Goal: Transaction & Acquisition: Purchase product/service

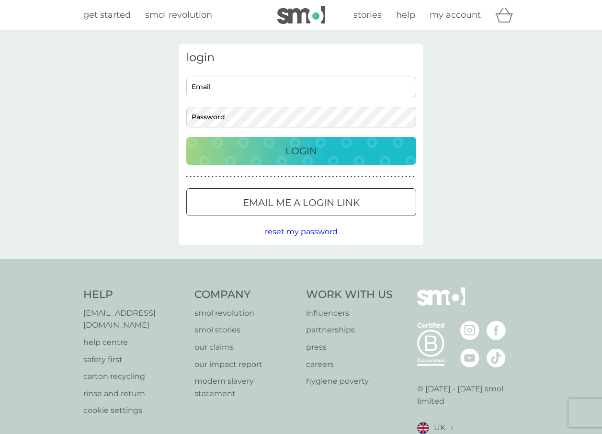
type input "[EMAIL_ADDRESS][DOMAIN_NAME]"
click at [309, 149] on p "Login" at bounding box center [301, 150] width 32 height 15
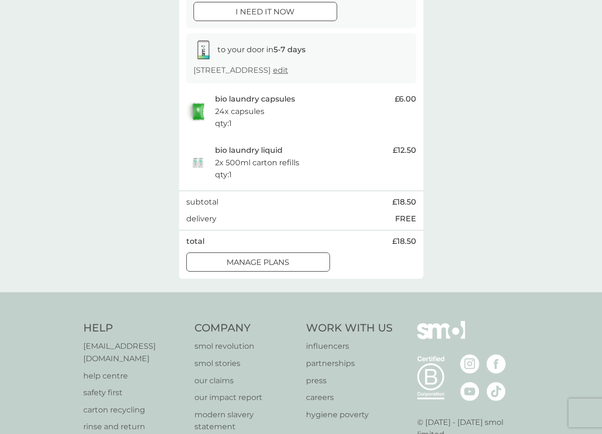
scroll to position [144, 0]
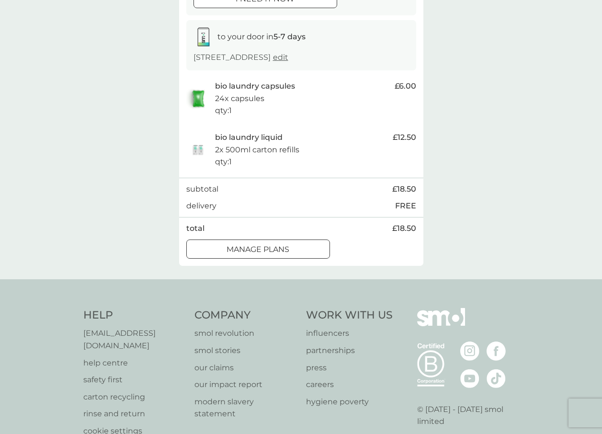
click at [258, 249] on div at bounding box center [257, 248] width 5 height 5
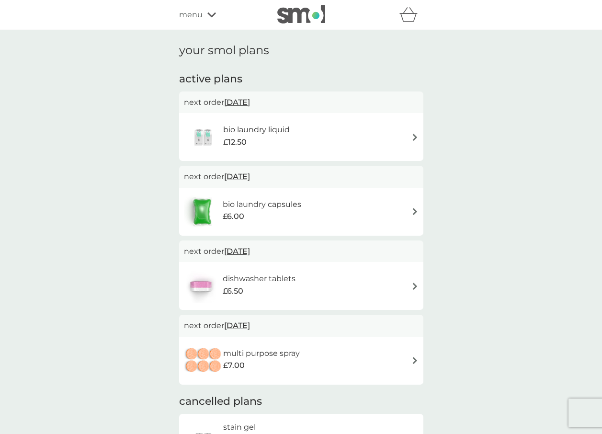
click at [408, 138] on div "bio laundry liquid £12.50" at bounding box center [301, 137] width 235 height 34
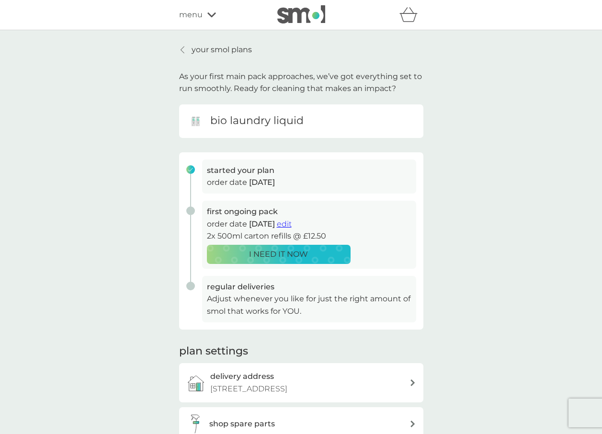
click at [292, 224] on span "edit" at bounding box center [284, 223] width 15 height 9
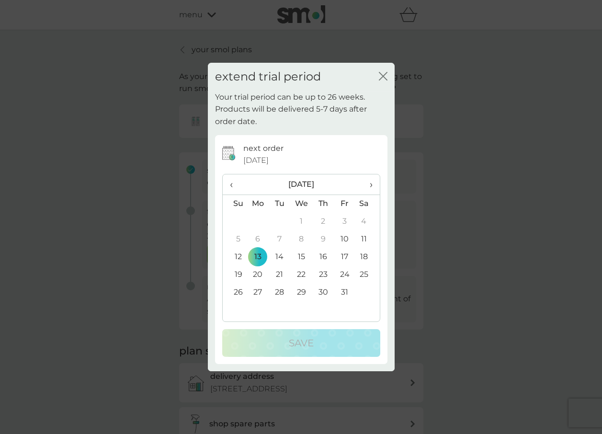
click at [347, 290] on td "31" at bounding box center [345, 292] width 22 height 18
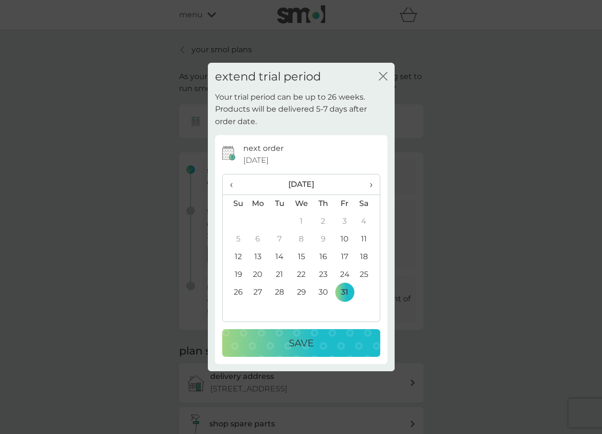
click at [336, 346] on div "Save" at bounding box center [301, 342] width 139 height 15
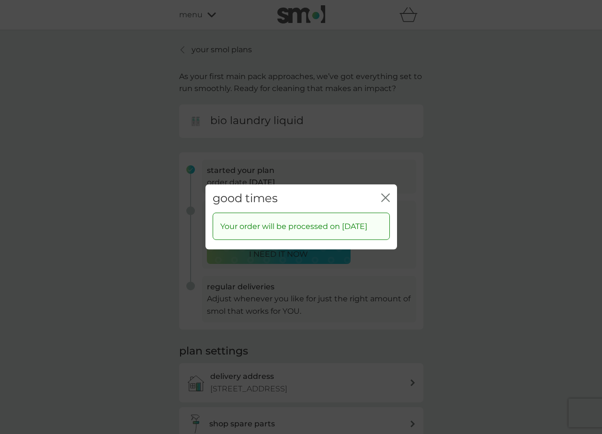
click at [386, 194] on icon "close" at bounding box center [387, 198] width 4 height 8
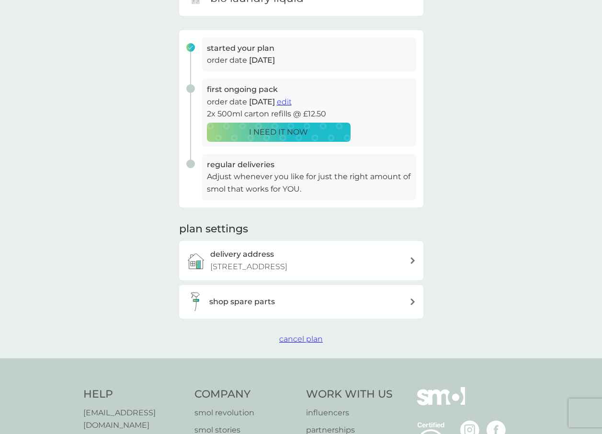
scroll to position [144, 0]
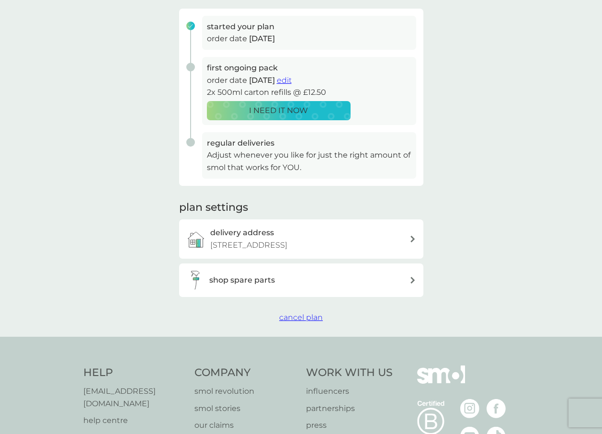
click at [390, 285] on div "shop spare parts" at bounding box center [309, 280] width 200 height 12
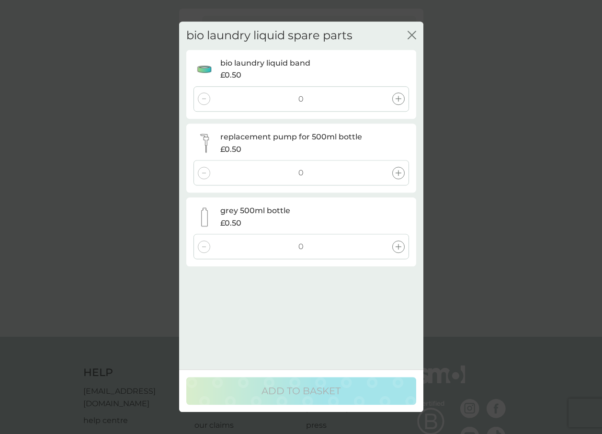
click at [399, 244] on icon at bounding box center [398, 247] width 6 height 6
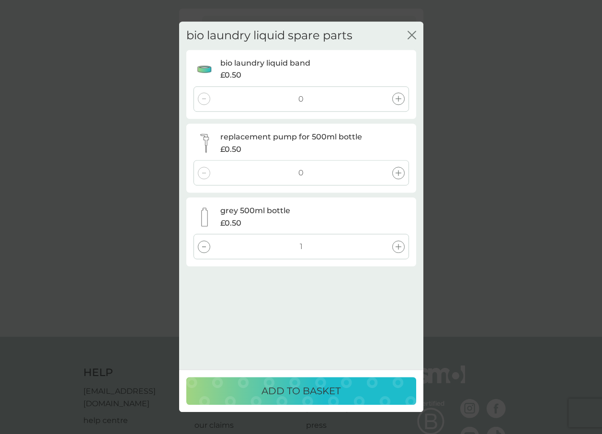
click at [400, 176] on div at bounding box center [398, 173] width 12 height 12
click at [201, 172] on div at bounding box center [204, 173] width 12 height 12
click at [201, 248] on div at bounding box center [204, 246] width 12 height 12
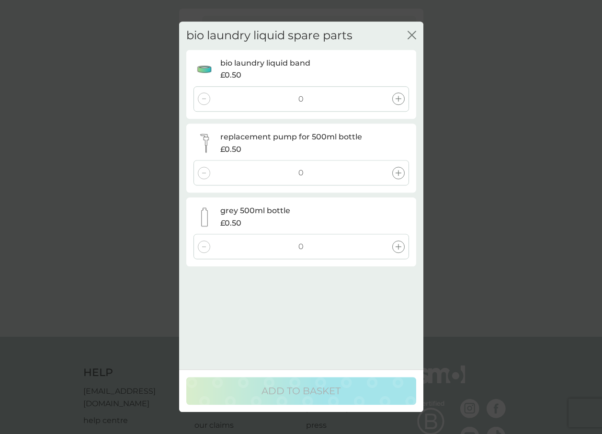
click at [415, 35] on icon "close" at bounding box center [411, 35] width 9 height 9
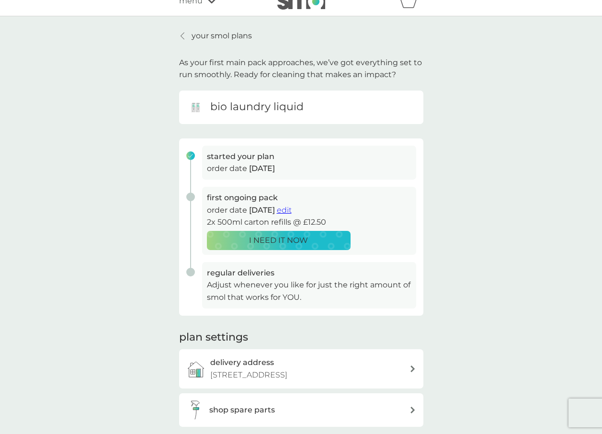
scroll to position [0, 0]
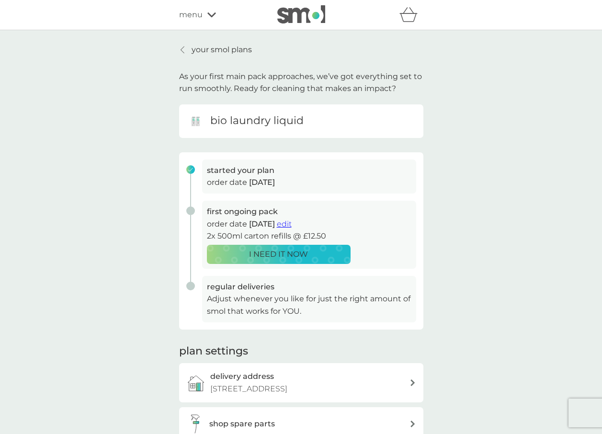
click at [211, 13] on icon at bounding box center [211, 15] width 9 height 6
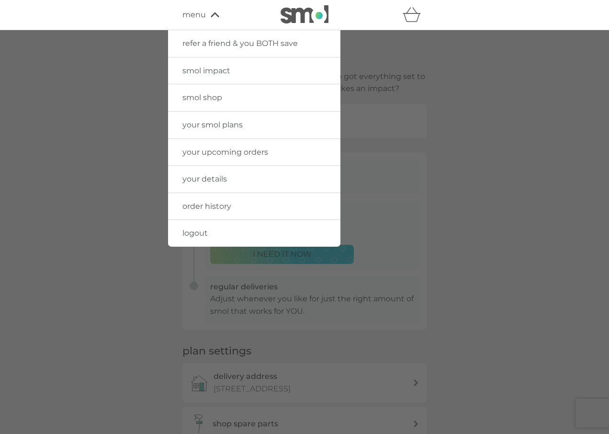
click at [199, 99] on span "smol shop" at bounding box center [202, 97] width 40 height 9
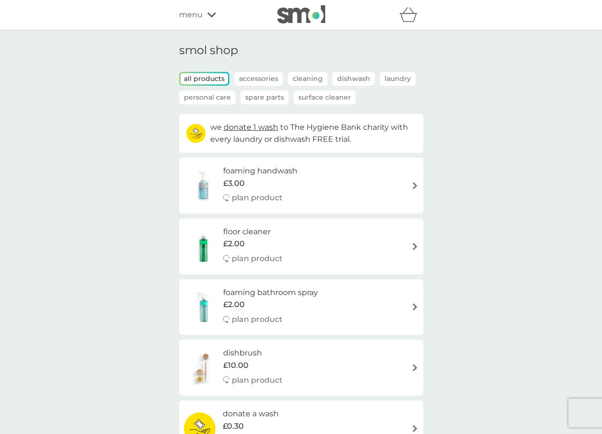
click at [259, 96] on p "Spare Parts" at bounding box center [264, 97] width 48 height 14
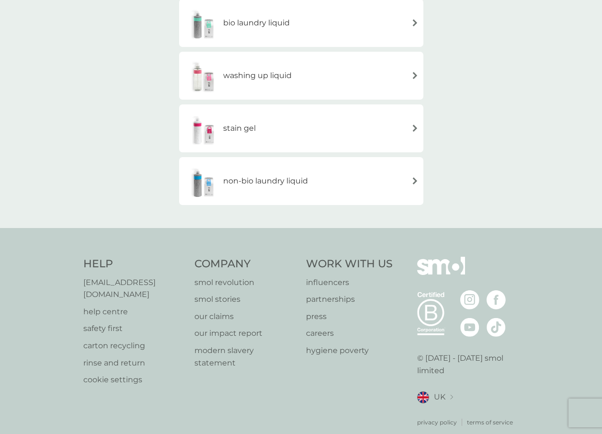
scroll to position [96, 0]
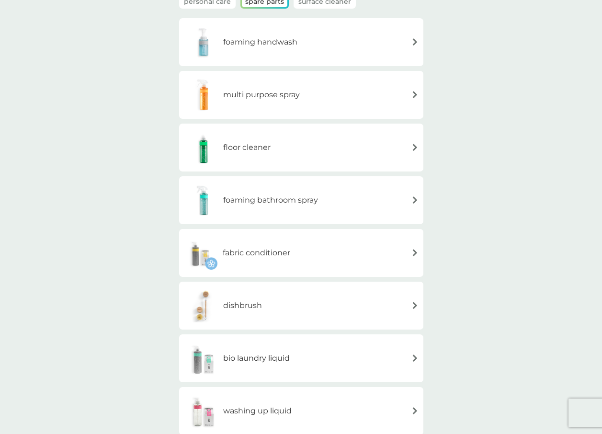
click at [348, 106] on div "multi purpose spray" at bounding box center [301, 95] width 235 height 34
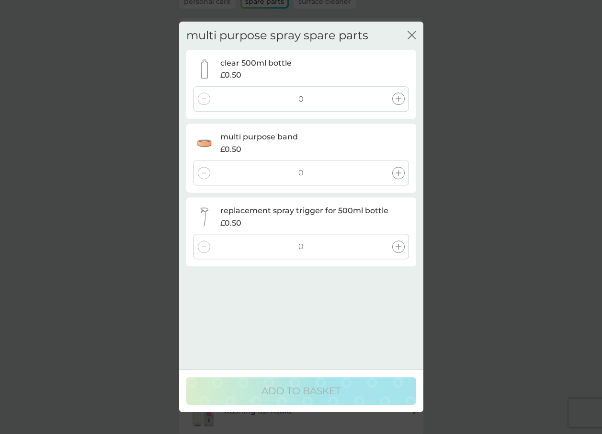
click at [399, 100] on icon at bounding box center [398, 99] width 6 height 6
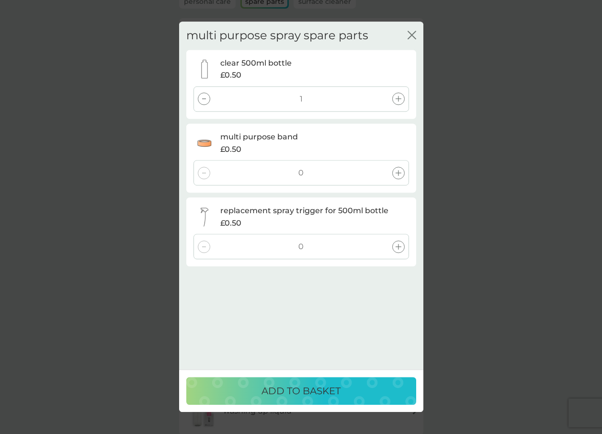
click at [403, 174] on div at bounding box center [398, 173] width 12 height 12
click at [398, 247] on icon at bounding box center [398, 247] width 6 height 6
click at [349, 391] on div "ADD TO BASKET" at bounding box center [301, 390] width 211 height 15
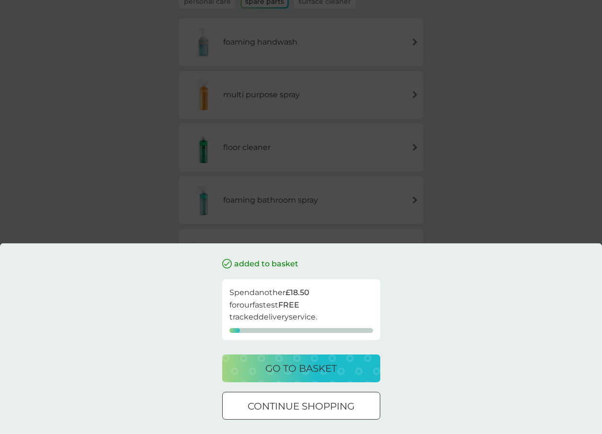
click at [340, 411] on p "continue shopping" at bounding box center [301, 405] width 107 height 15
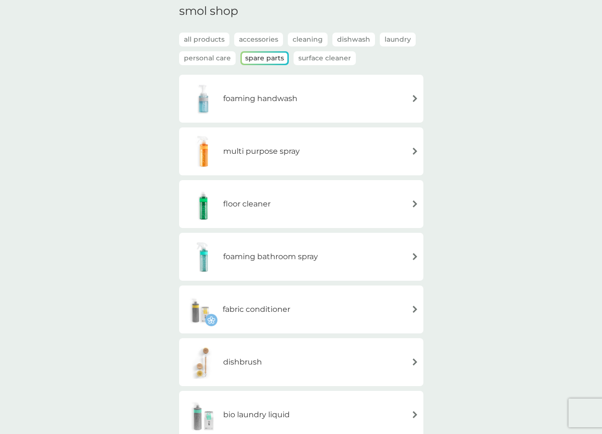
scroll to position [0, 0]
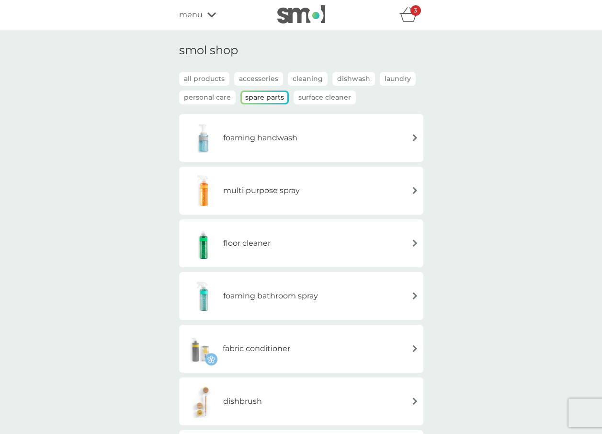
click at [251, 80] on p "Accessories" at bounding box center [258, 79] width 49 height 14
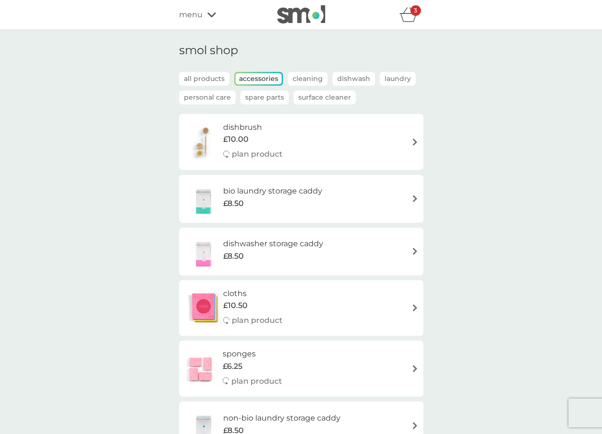
click at [410, 11] on div "3" at bounding box center [415, 10] width 11 height 11
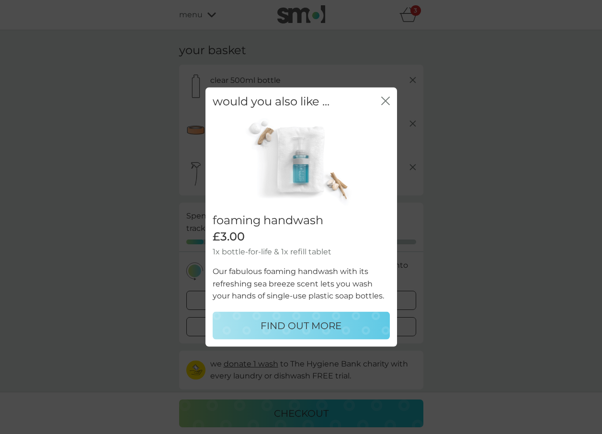
click at [333, 318] on p "FIND OUT MORE" at bounding box center [300, 324] width 81 height 15
select select "119"
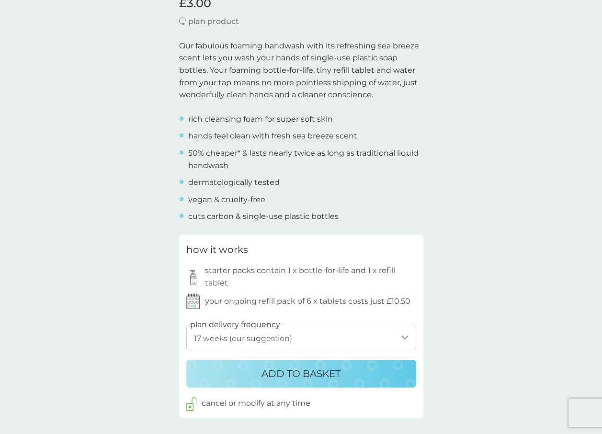
scroll to position [287, 0]
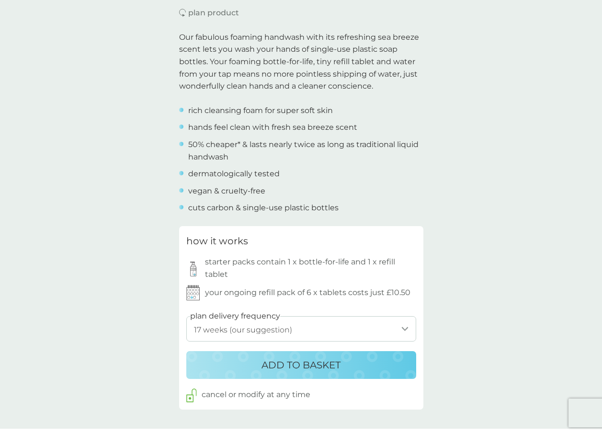
click at [336, 363] on p "ADD TO BASKET" at bounding box center [300, 364] width 79 height 15
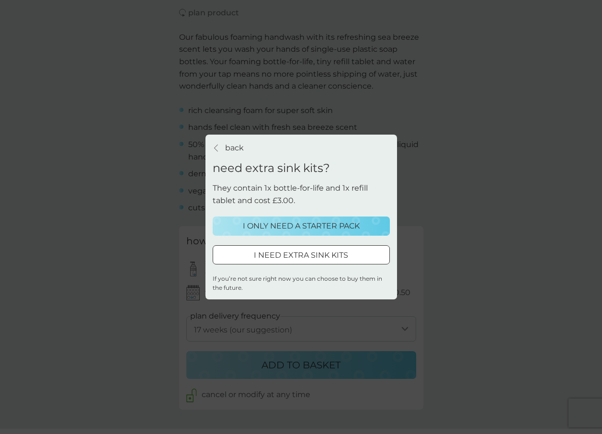
click at [335, 227] on p "I ONLY NEED A STARTER PACK" at bounding box center [301, 226] width 117 height 12
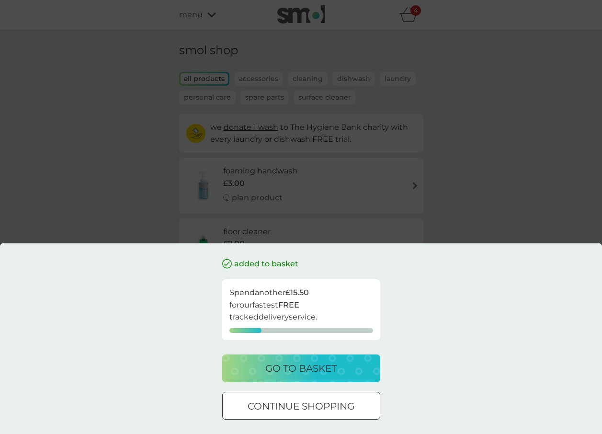
click at [321, 364] on p "go to basket" at bounding box center [300, 367] width 71 height 15
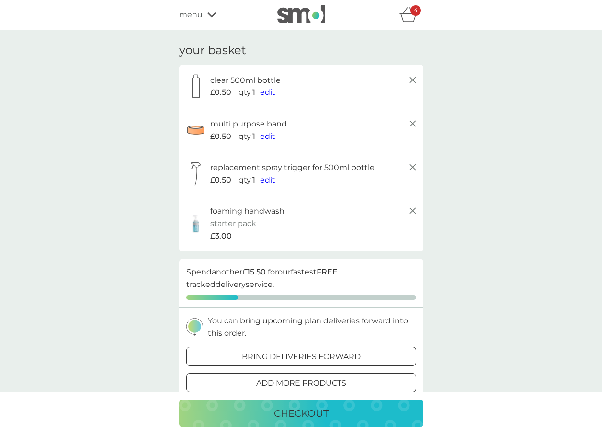
click at [214, 14] on icon at bounding box center [211, 15] width 9 height 6
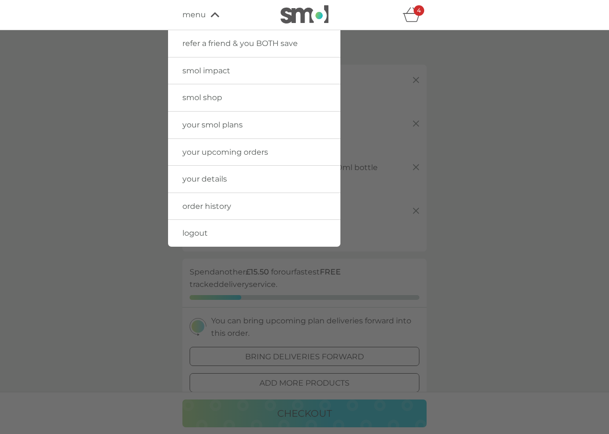
click at [208, 101] on span "smol shop" at bounding box center [202, 97] width 40 height 9
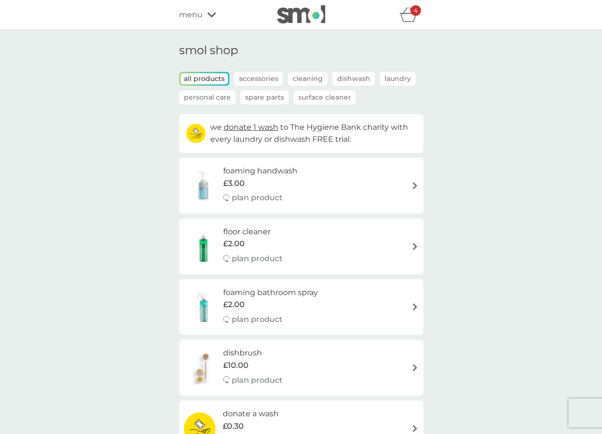
click at [381, 316] on div "foaming bathroom spray £2.00 plan product" at bounding box center [301, 307] width 235 height 42
select select "182"
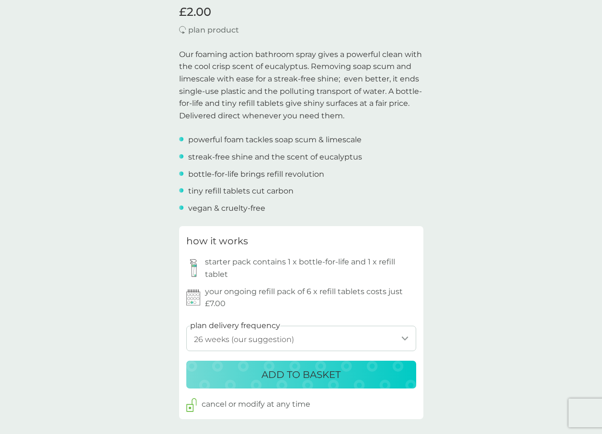
scroll to position [287, 0]
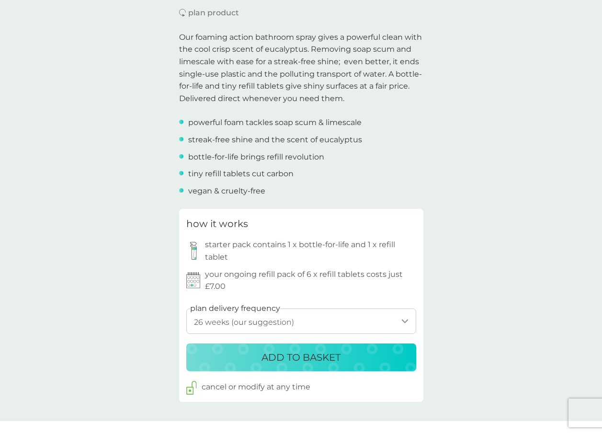
click at [384, 369] on button "ADD TO BASKET" at bounding box center [301, 357] width 230 height 28
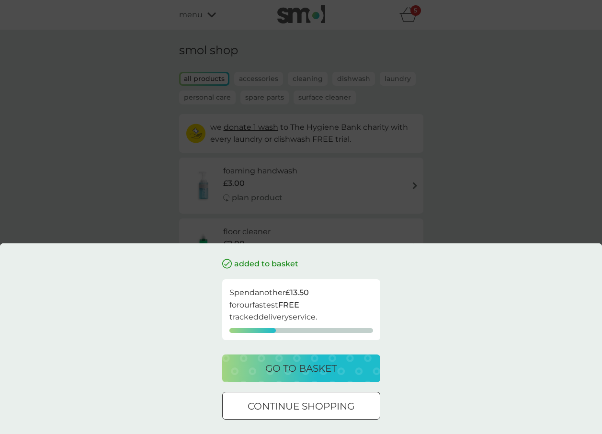
click at [348, 406] on p "continue shopping" at bounding box center [301, 405] width 107 height 15
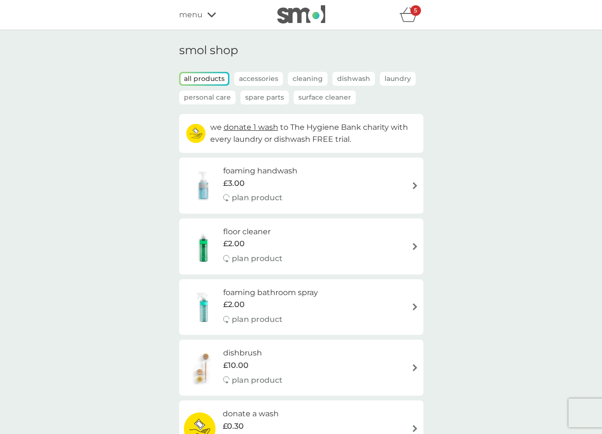
click at [409, 13] on icon "basket" at bounding box center [408, 14] width 18 height 15
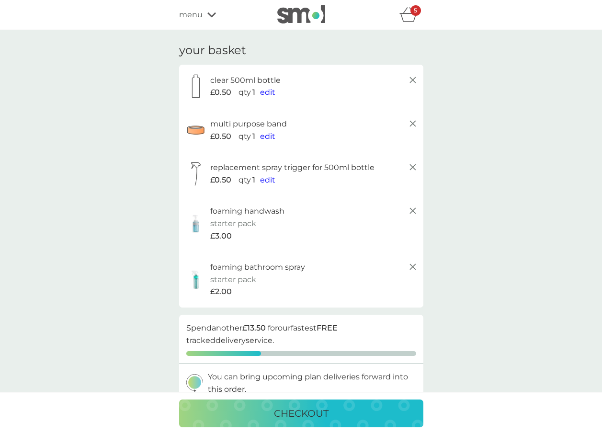
click at [211, 14] on icon at bounding box center [211, 15] width 9 height 6
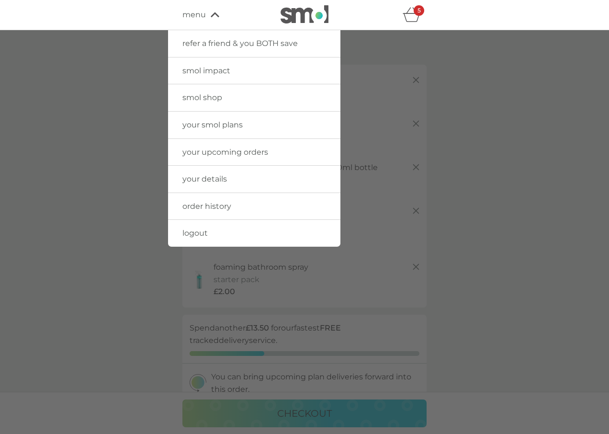
click at [213, 69] on span "smol impact" at bounding box center [206, 70] width 48 height 9
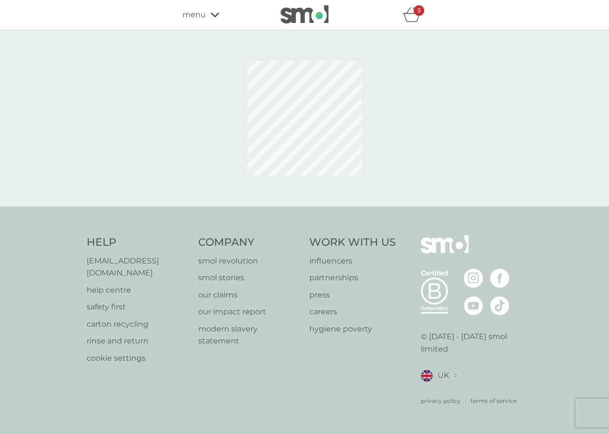
click at [209, 12] on div "menu" at bounding box center [222, 15] width 81 height 12
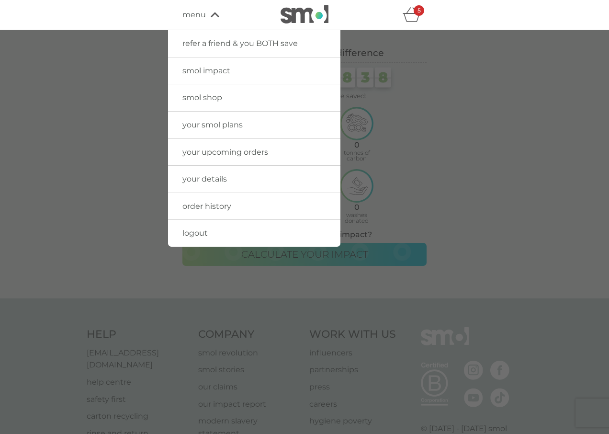
click at [207, 96] on span "smol shop" at bounding box center [202, 97] width 40 height 9
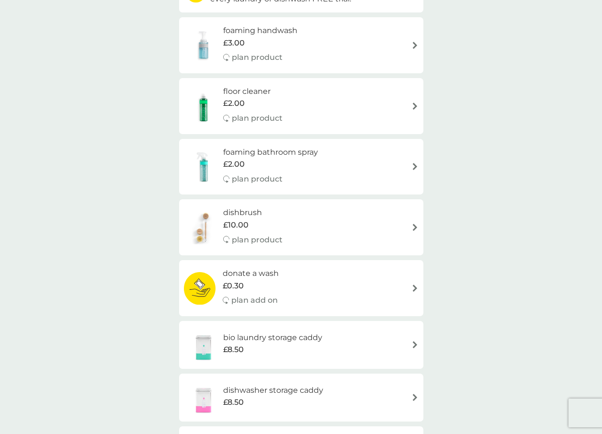
scroll to position [191, 0]
